Goal: Task Accomplishment & Management: Complete application form

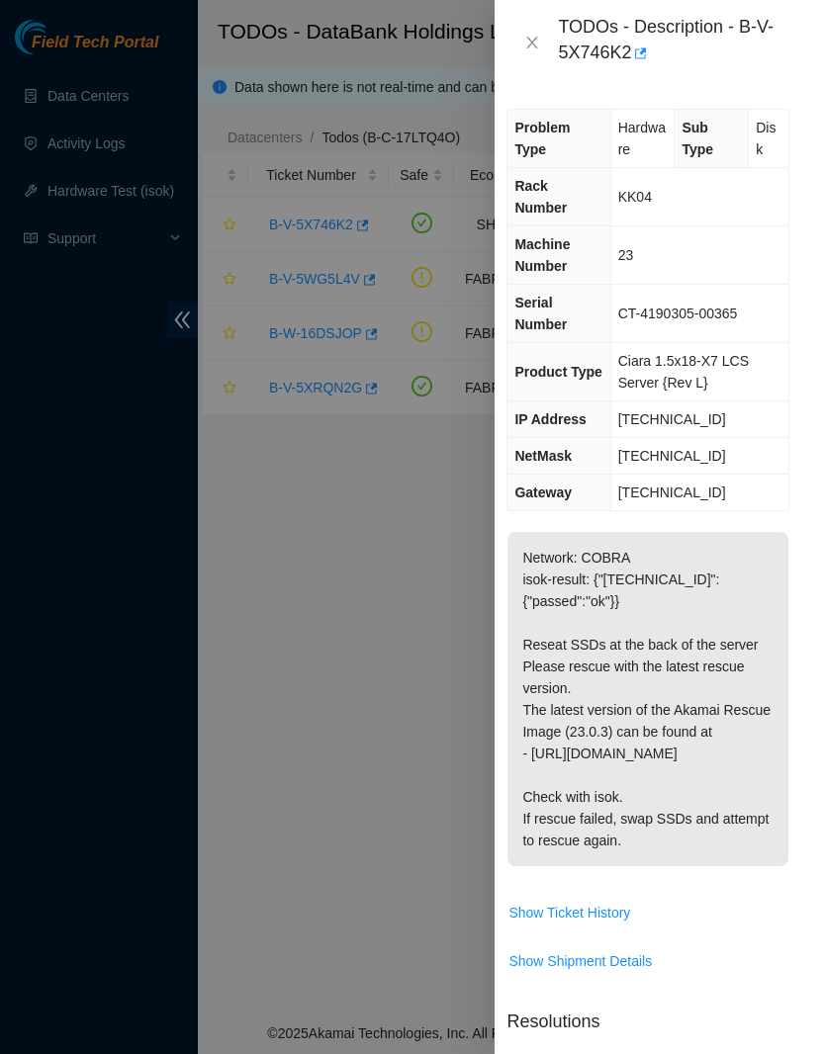
scroll to position [0, 18]
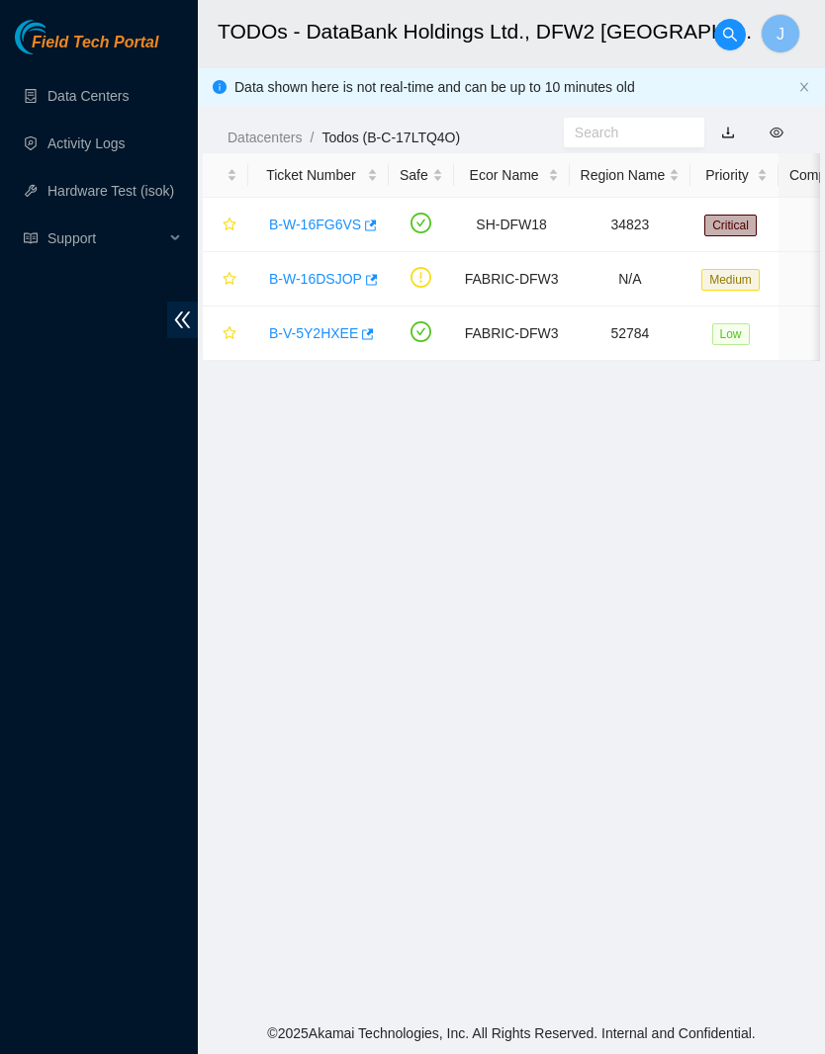
click at [341, 222] on link "B-W-16FG6VS" at bounding box center [315, 225] width 92 height 16
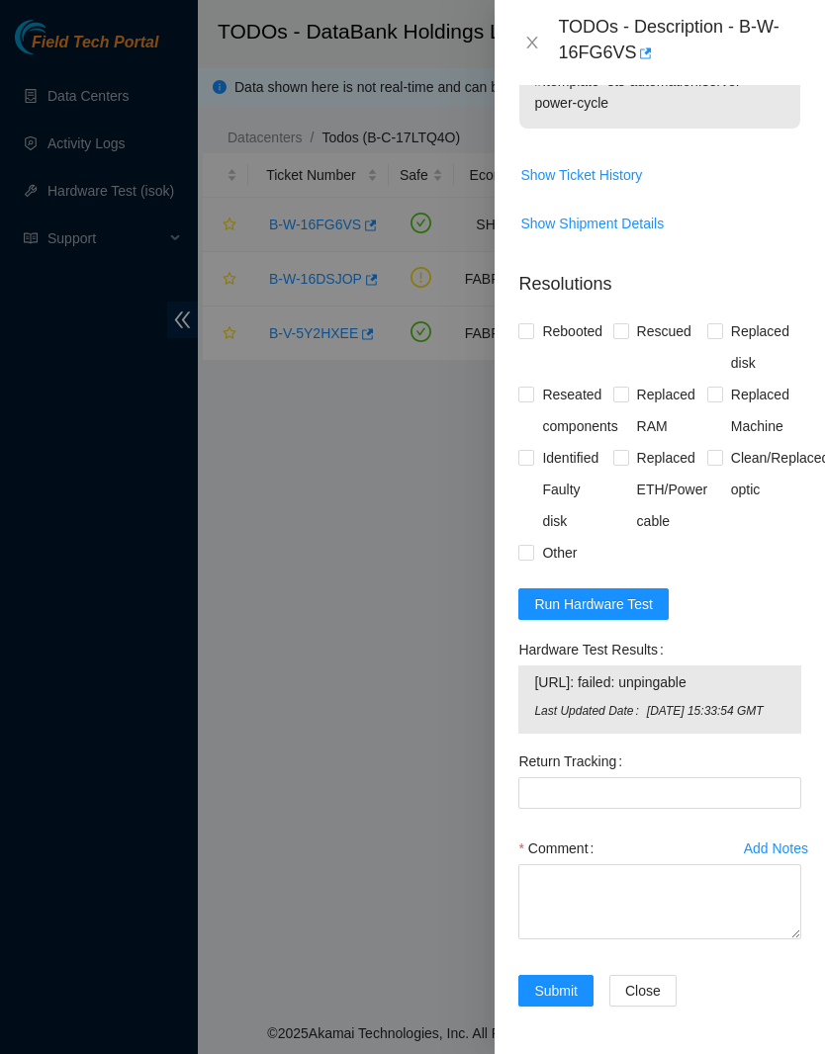
scroll to position [1171, -1]
click at [630, 593] on span "Run Hardware Test" at bounding box center [593, 604] width 119 height 22
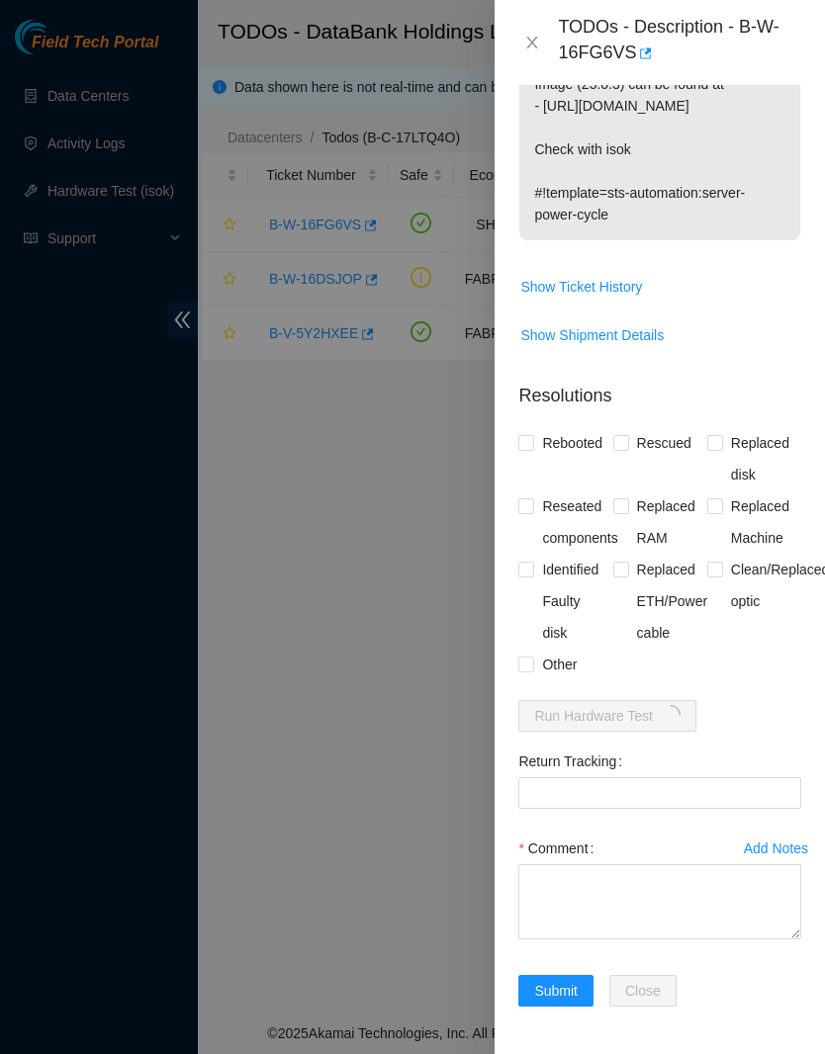
scroll to position [1017, 0]
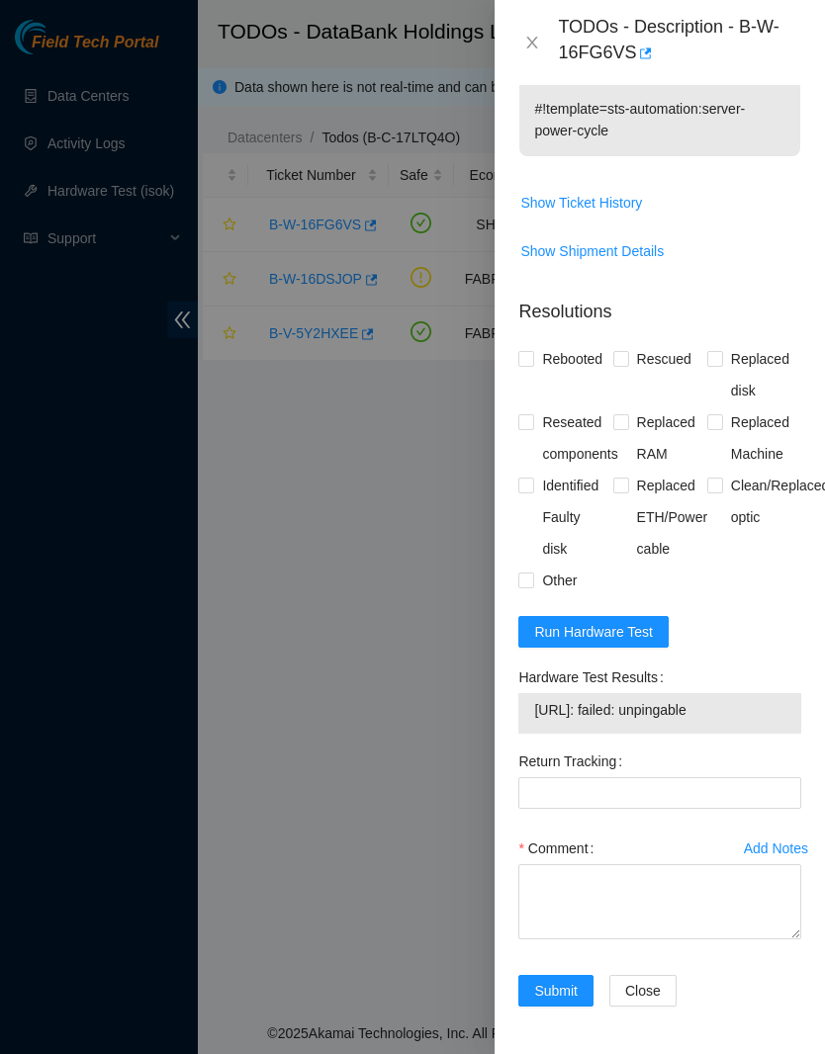
click at [600, 648] on button "Run Hardware Test" at bounding box center [593, 632] width 150 height 32
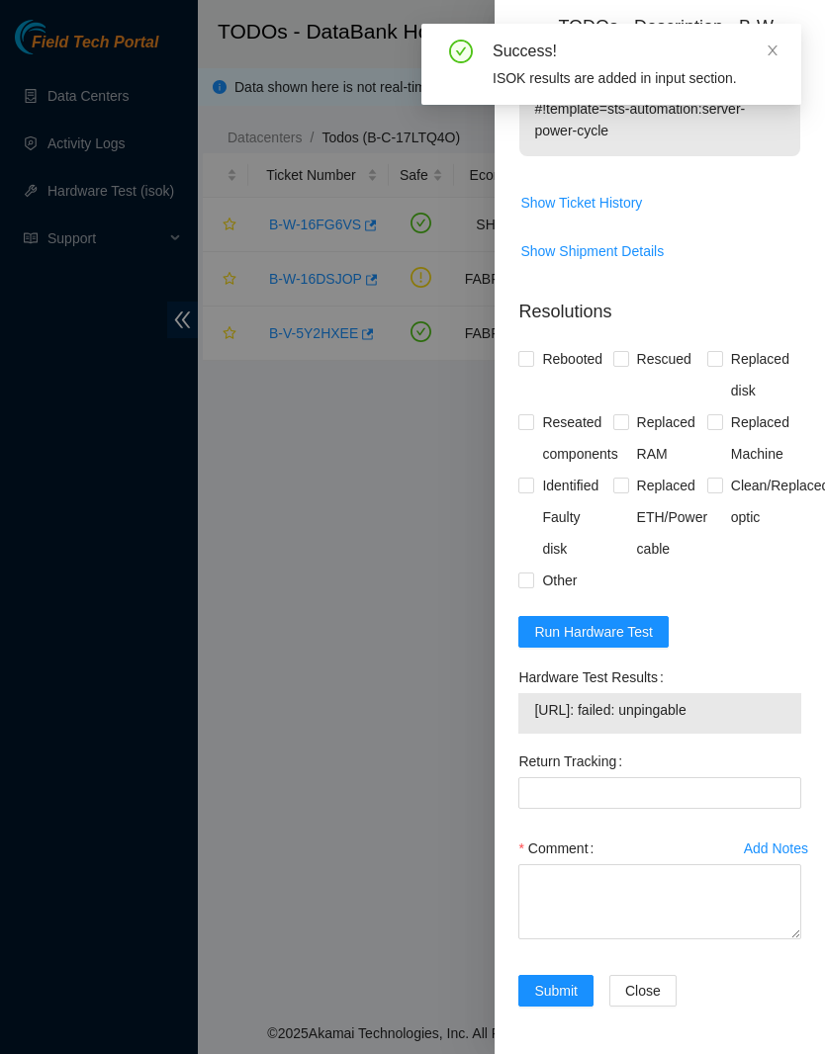
click at [637, 643] on span "Run Hardware Test" at bounding box center [593, 632] width 119 height 22
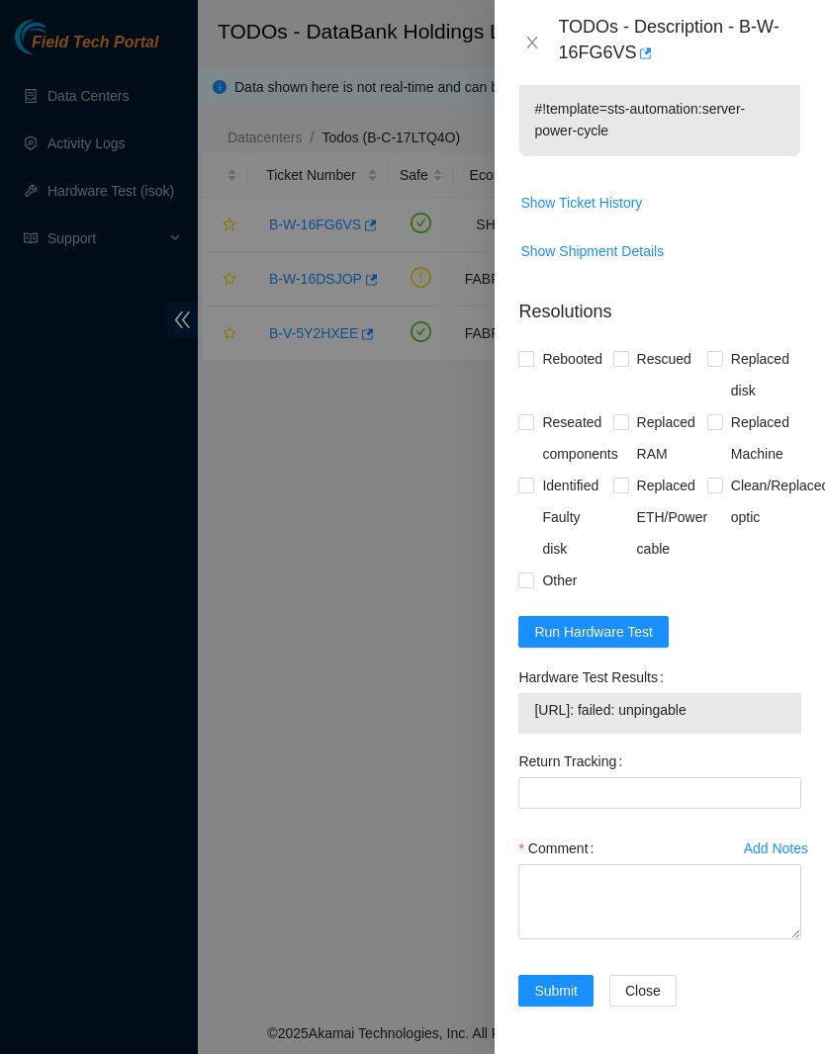
click at [646, 643] on span "Run Hardware Test" at bounding box center [593, 632] width 119 height 22
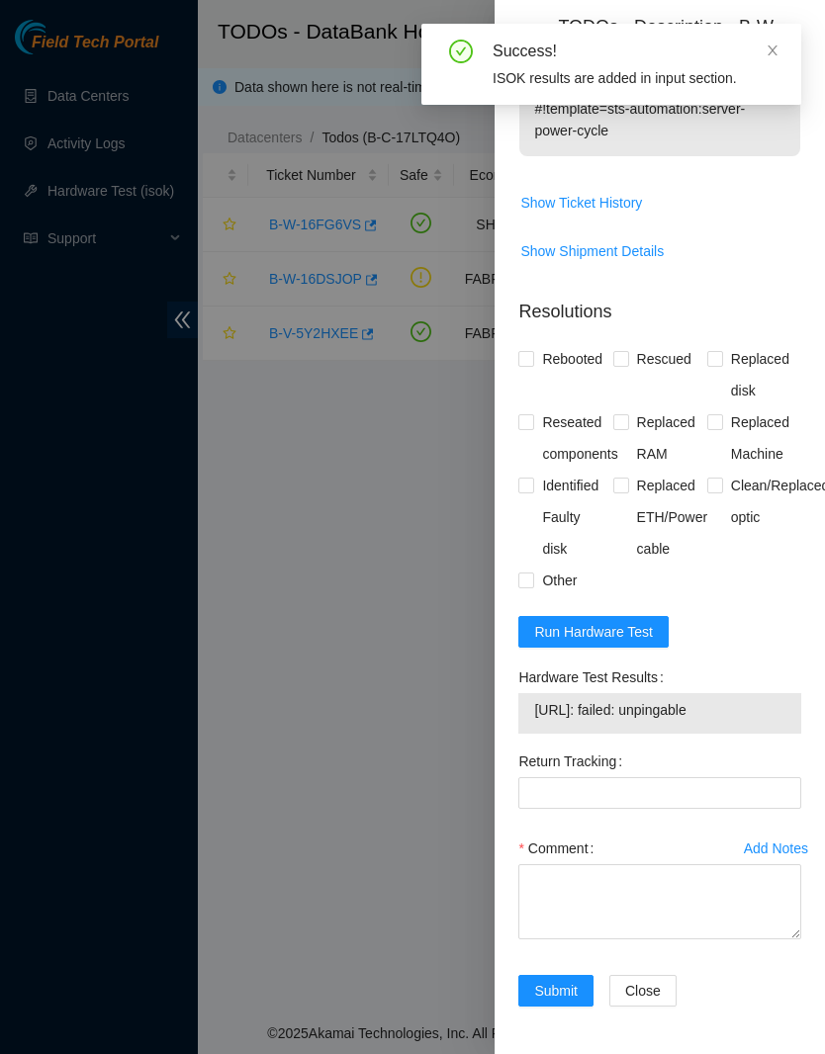
click at [647, 648] on button "Run Hardware Test" at bounding box center [593, 632] width 150 height 32
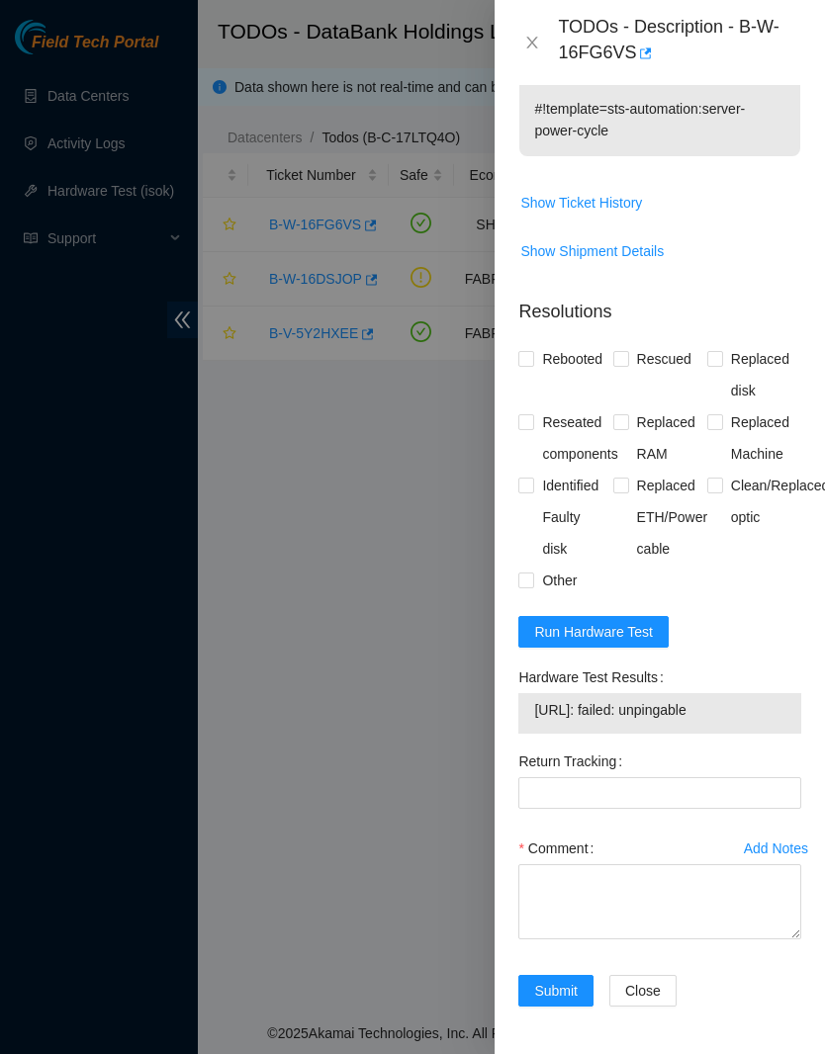
click at [643, 643] on span "Run Hardware Test" at bounding box center [593, 632] width 119 height 22
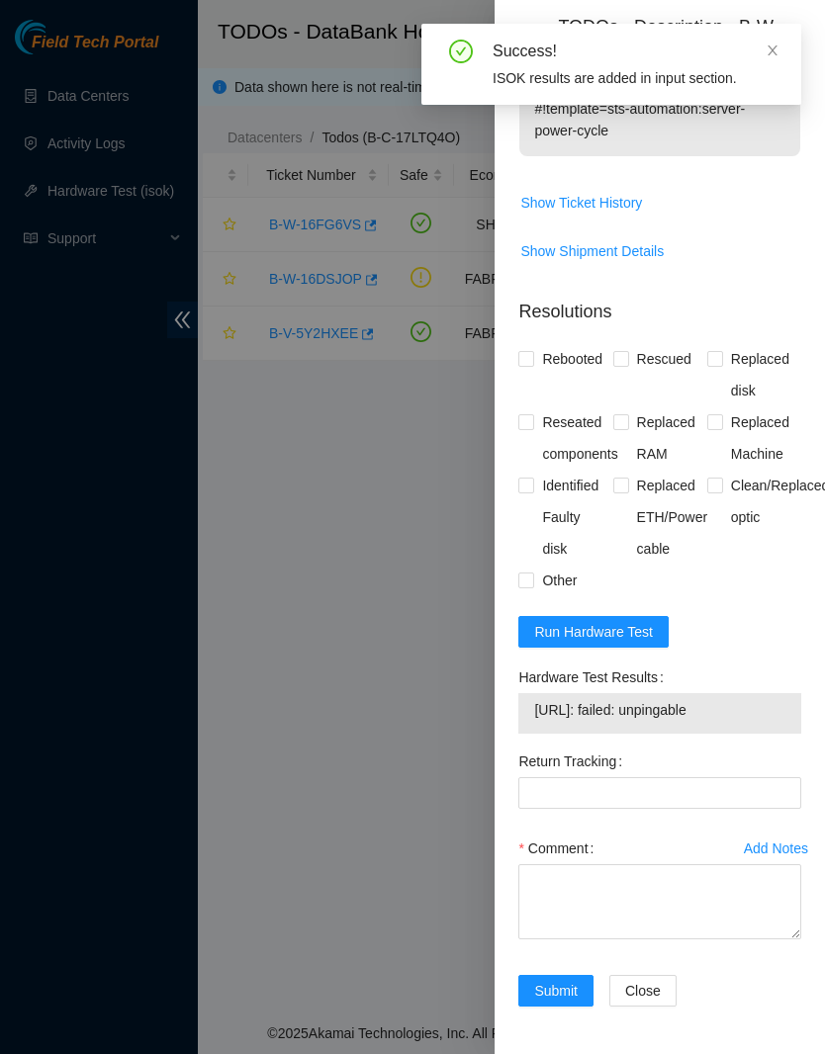
click at [633, 643] on span "Run Hardware Test" at bounding box center [593, 632] width 119 height 22
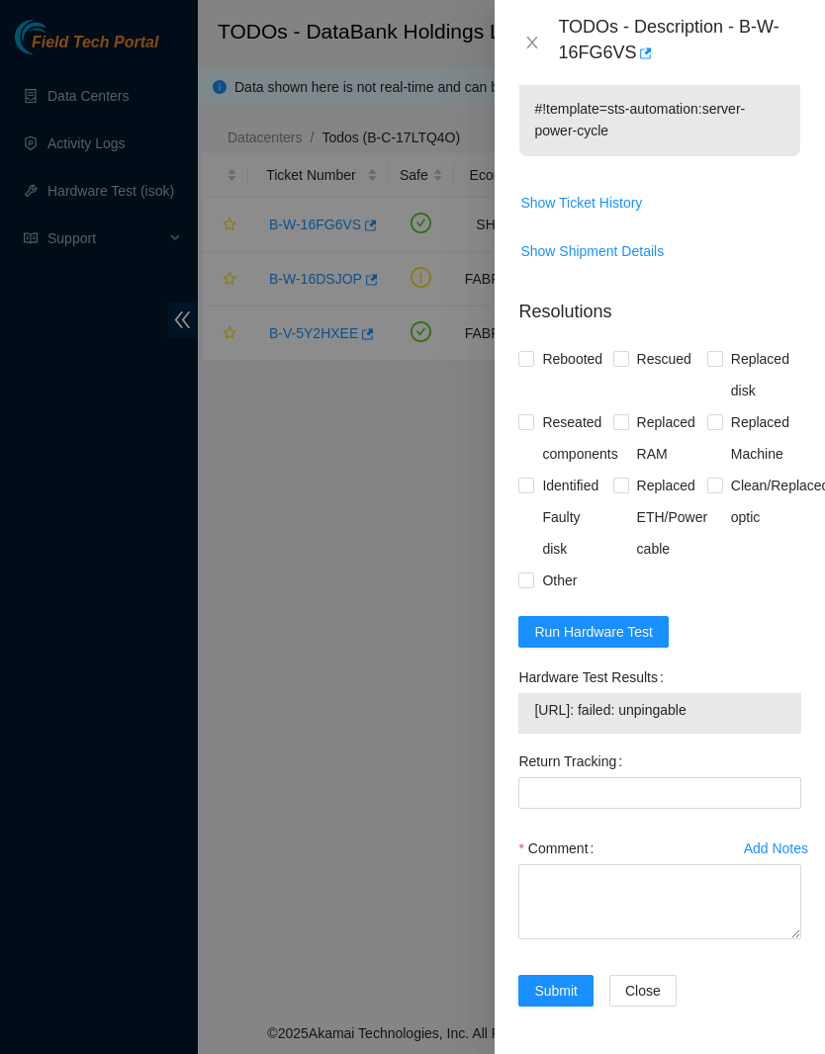
click at [640, 643] on span "Run Hardware Test" at bounding box center [593, 632] width 119 height 22
click at [626, 643] on span "Run Hardware Test" at bounding box center [593, 632] width 119 height 22
click at [618, 643] on span "Run Hardware Test" at bounding box center [593, 632] width 119 height 22
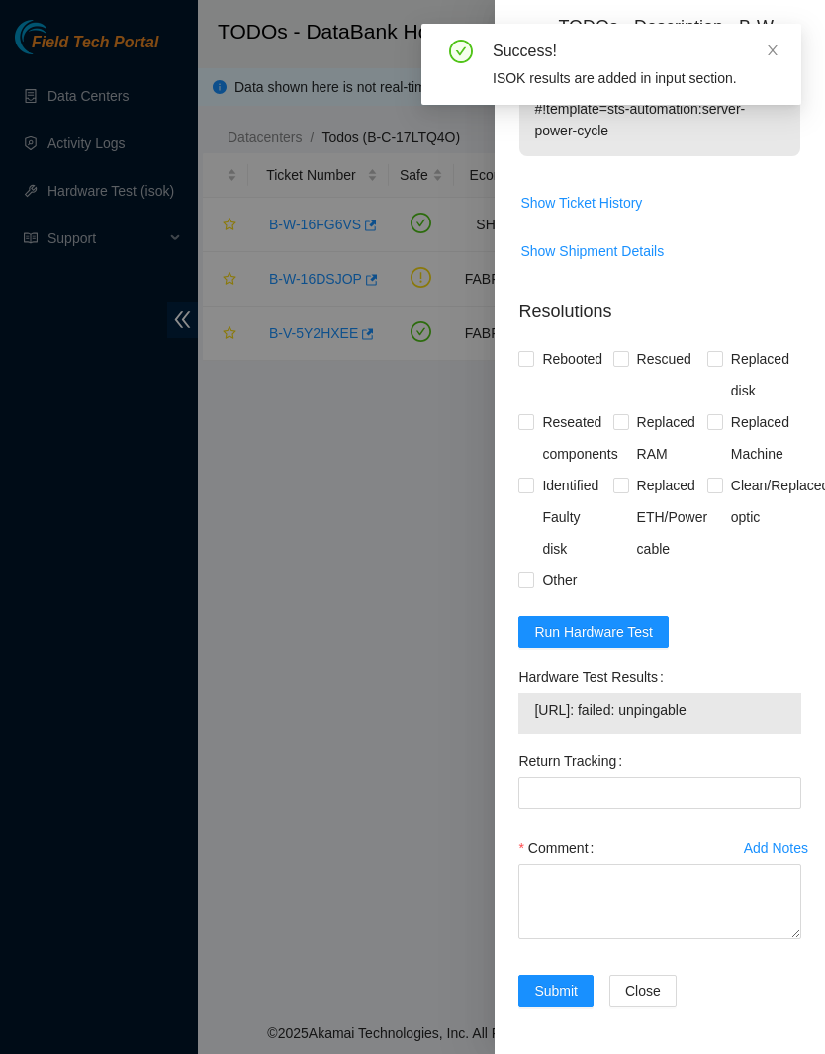
click at [621, 648] on button "Run Hardware Test" at bounding box center [593, 632] width 150 height 32
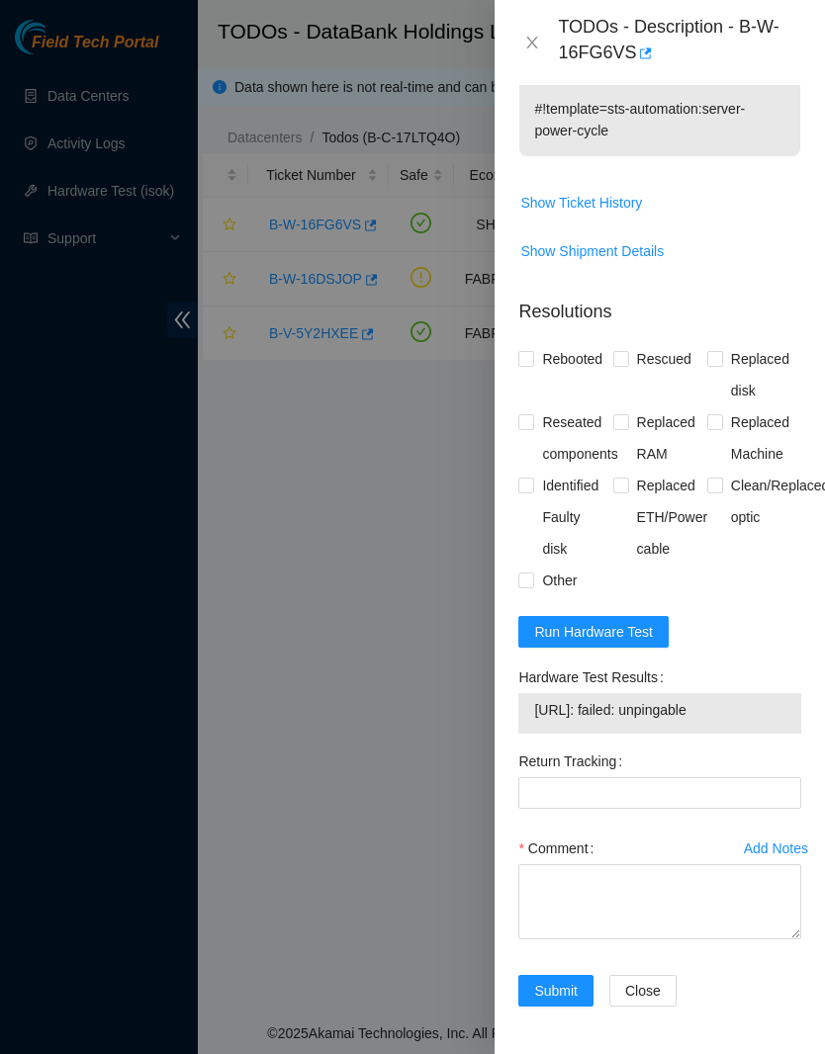
click at [639, 643] on span "Run Hardware Test" at bounding box center [593, 632] width 119 height 22
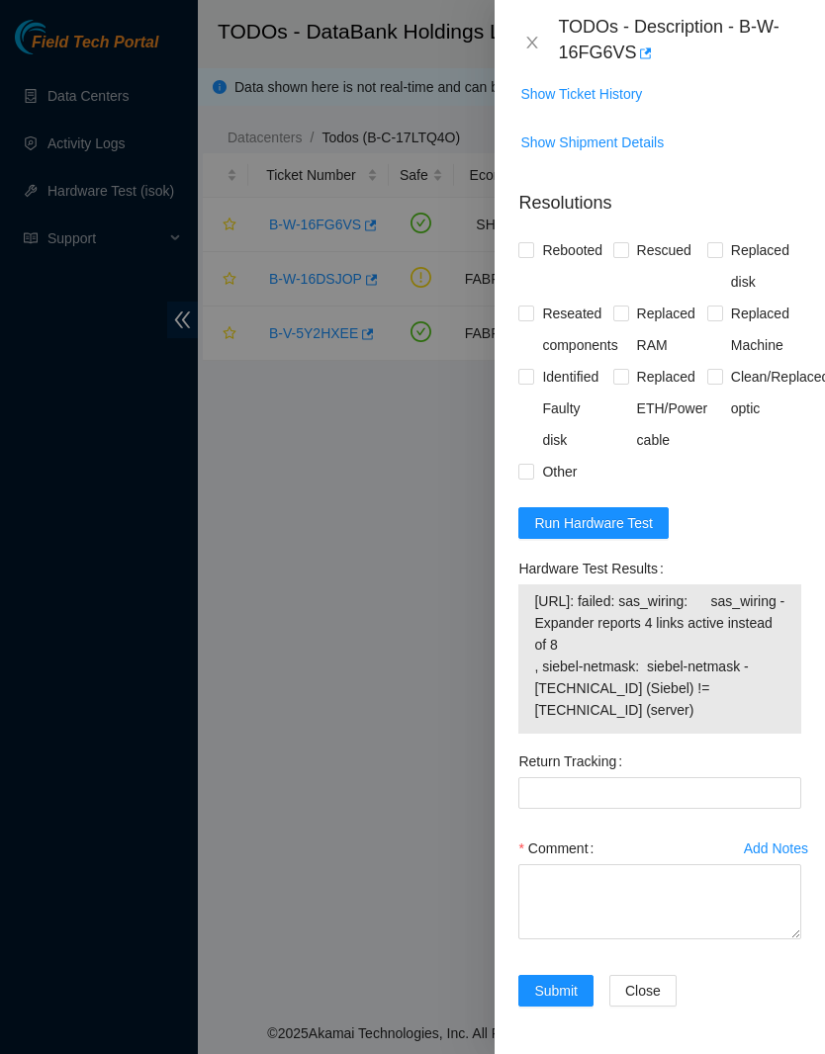
scroll to position [1210, 0]
click at [653, 529] on span "Run Hardware Test" at bounding box center [593, 523] width 119 height 22
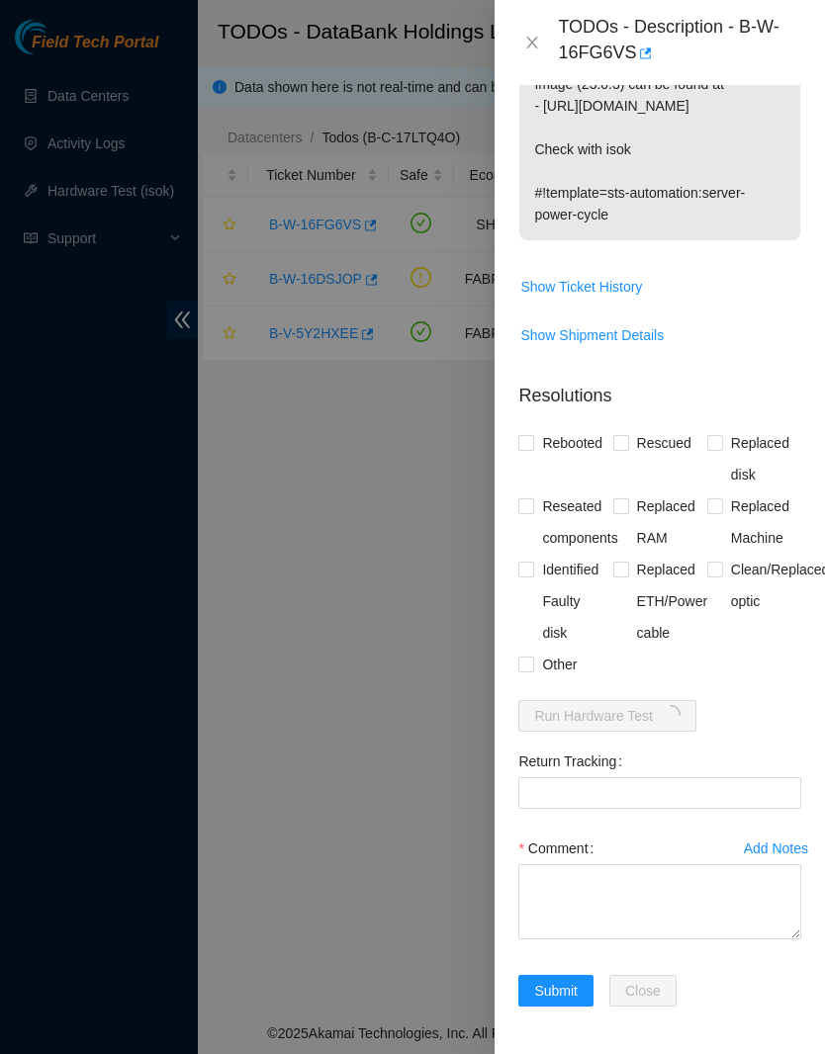
scroll to position [1017, 0]
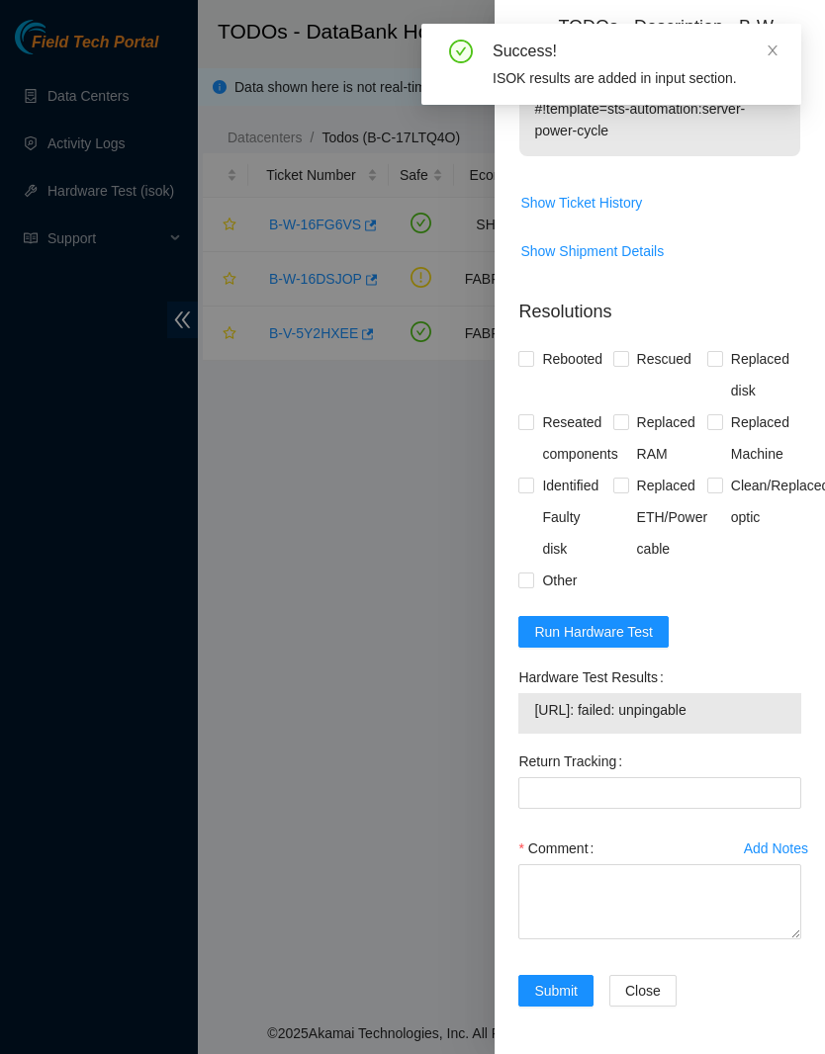
click at [622, 643] on span "Run Hardware Test" at bounding box center [593, 632] width 119 height 22
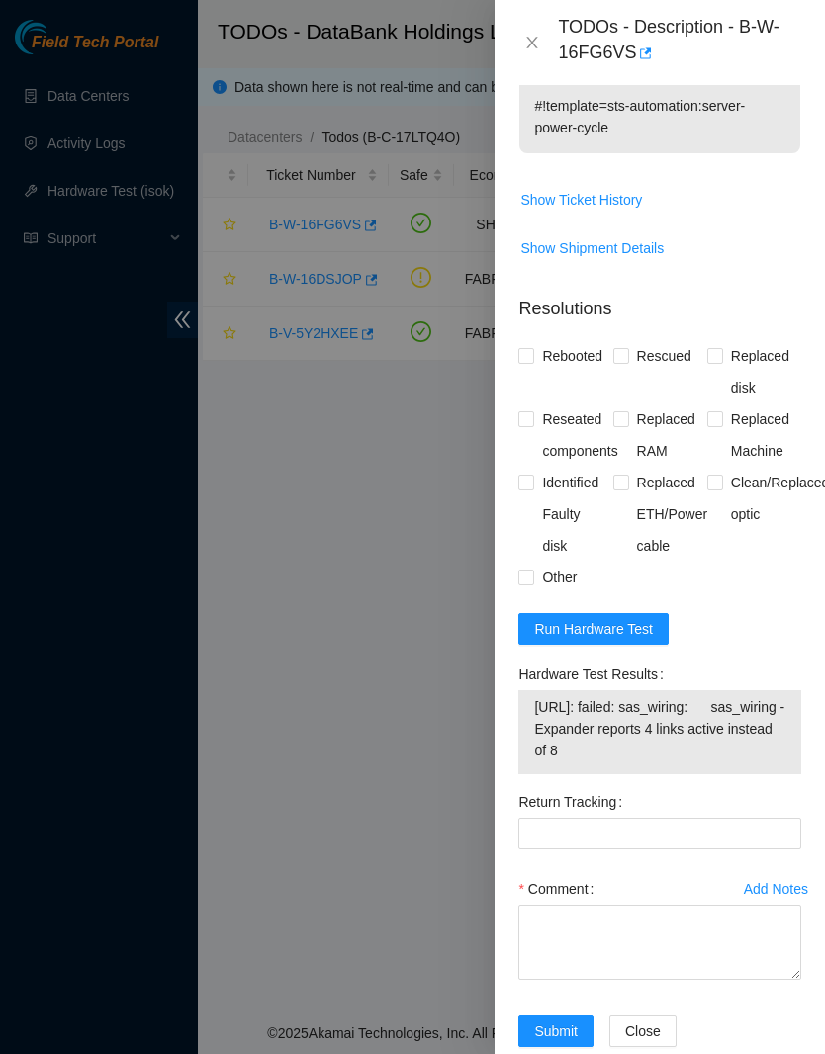
click at [571, 372] on span "Rebooted" at bounding box center [572, 356] width 76 height 32
click at [532, 362] on input "Rebooted" at bounding box center [525, 355] width 14 height 14
checkbox input "true"
click at [651, 372] on span "Rescued" at bounding box center [664, 356] width 70 height 32
click at [627, 362] on input "Rescued" at bounding box center [620, 355] width 14 height 14
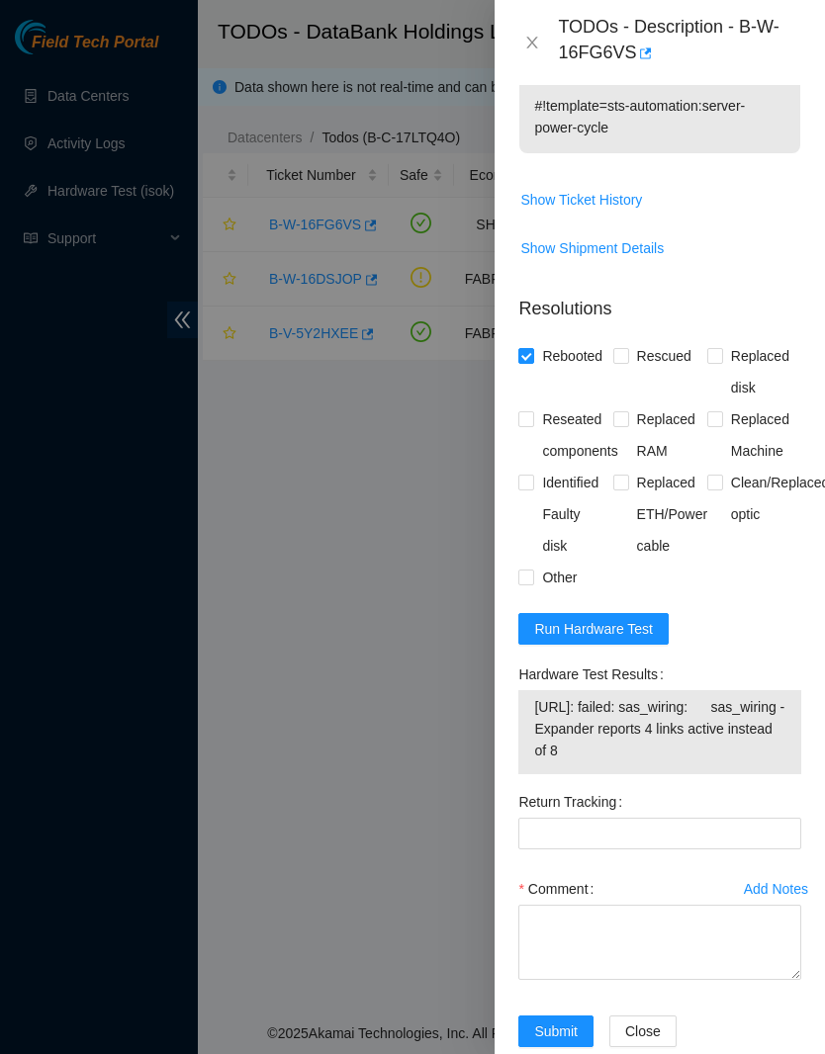
checkbox input "true"
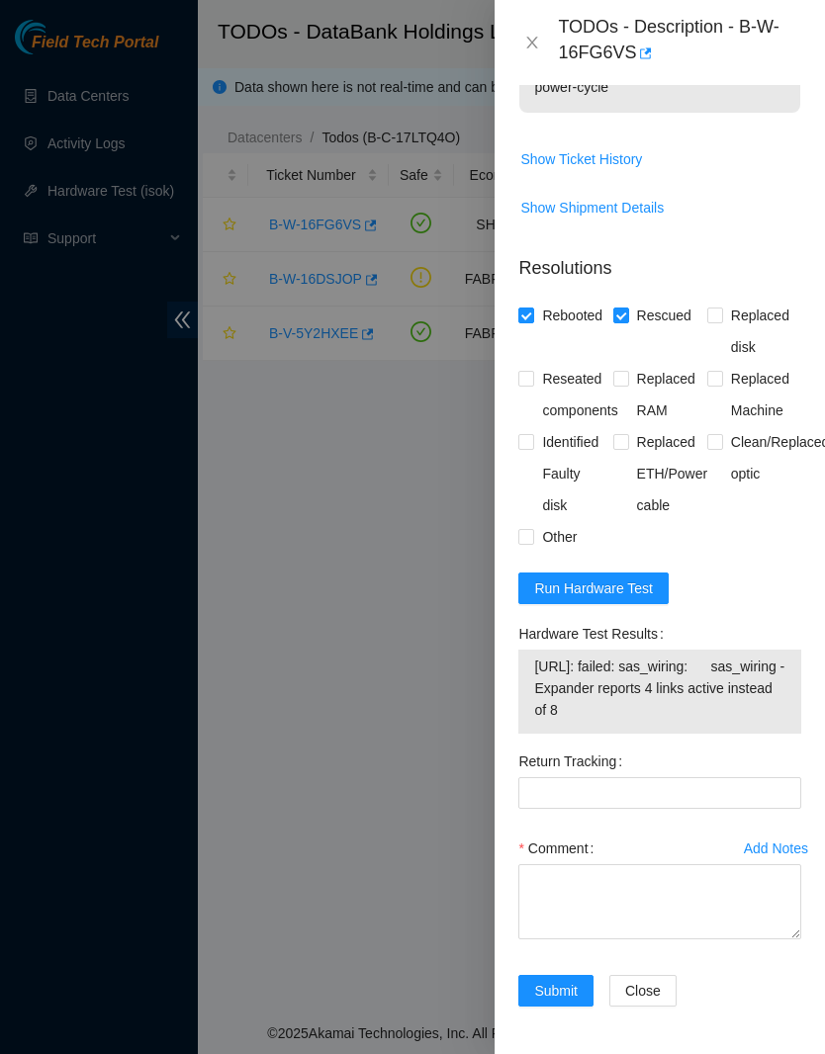
scroll to position [1145, 0]
click at [701, 902] on textarea "Comment" at bounding box center [659, 901] width 283 height 75
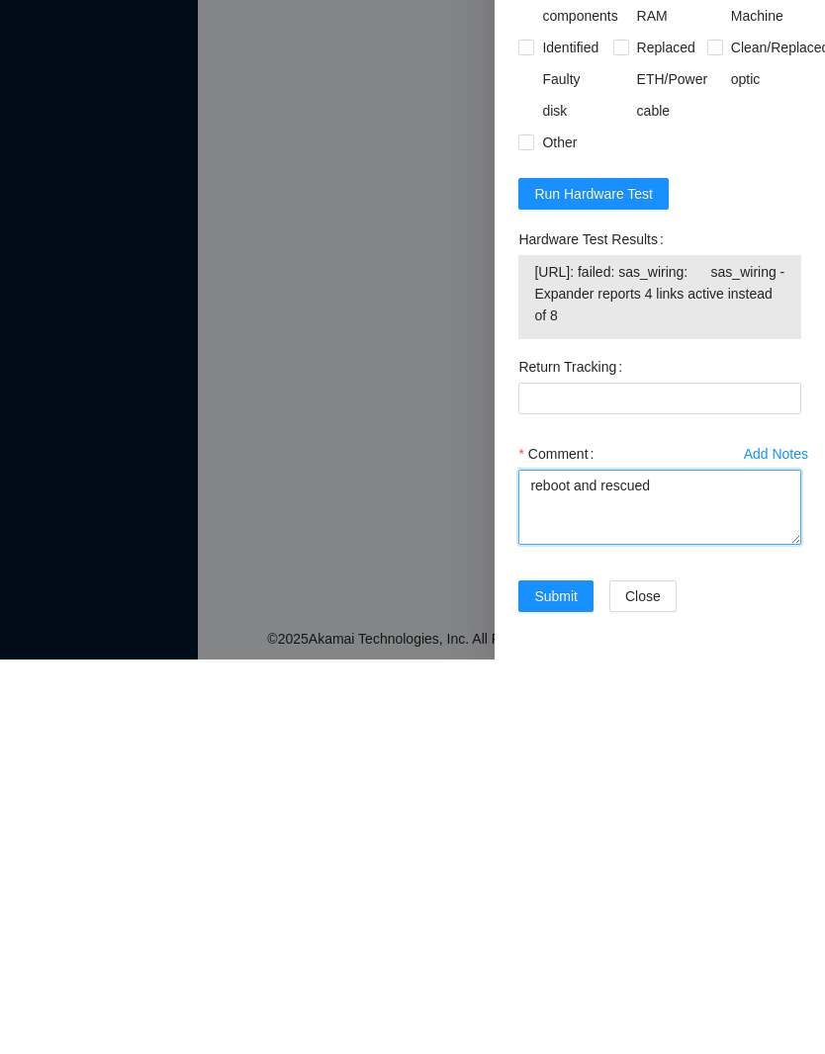
type textarea "reboot and rescued"
click at [564, 980] on span "Submit" at bounding box center [556, 991] width 44 height 22
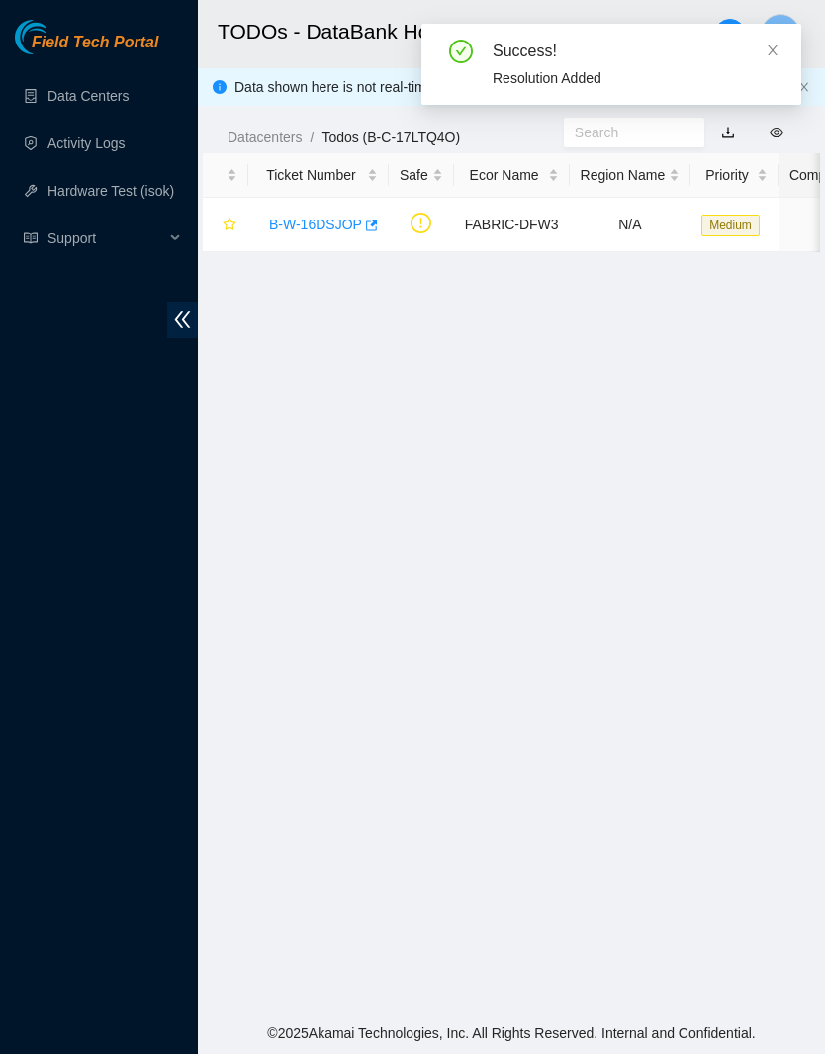
scroll to position [0, 0]
